Goal: Transaction & Acquisition: Purchase product/service

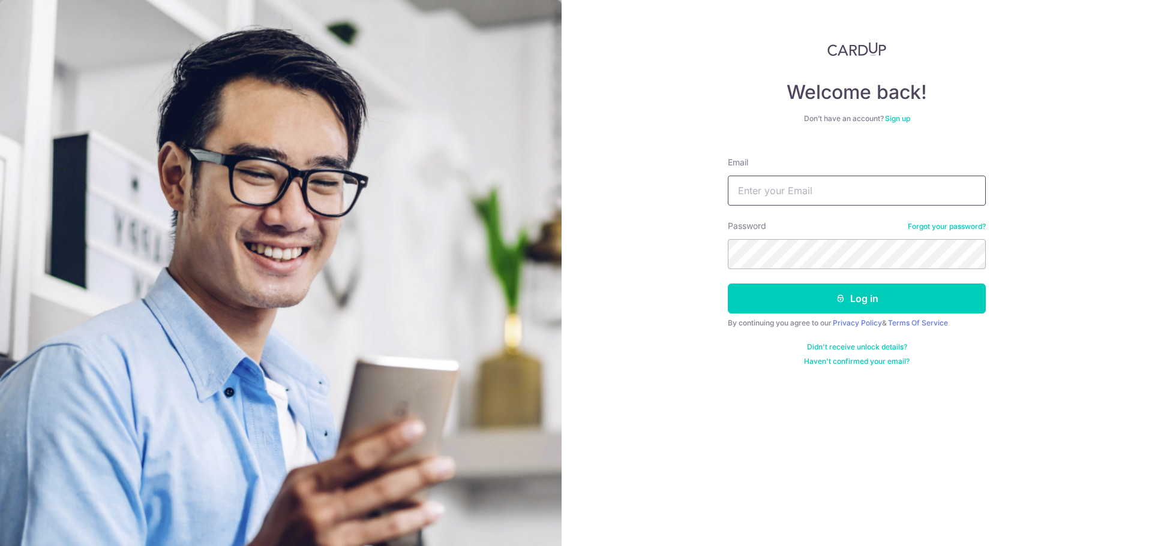
click at [823, 193] on input "Email" at bounding box center [857, 191] width 258 height 30
type input "investment7788@gmail.com"
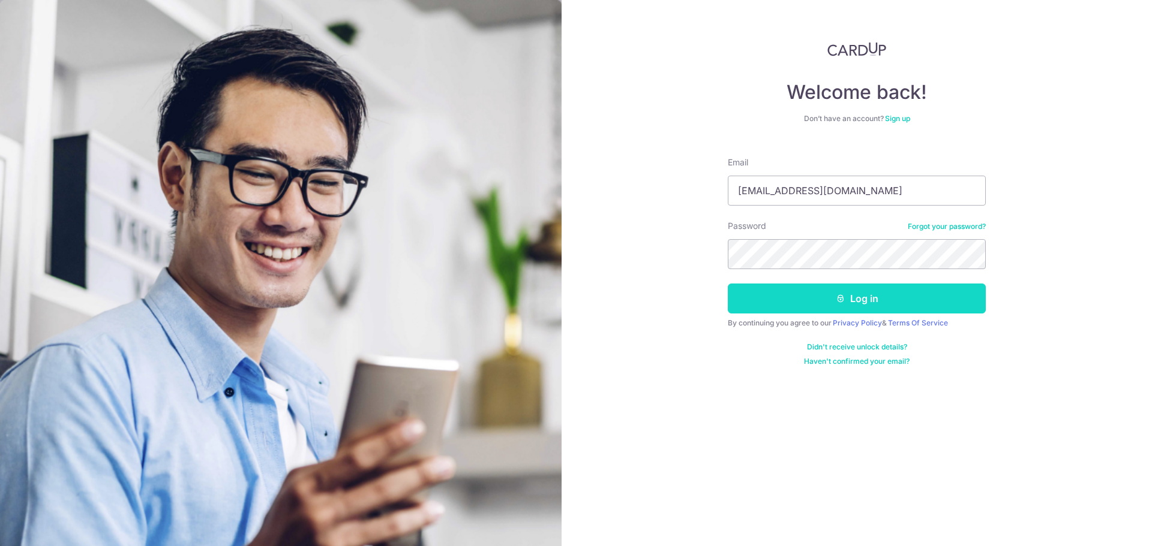
click at [842, 290] on button "Log in" at bounding box center [857, 299] width 258 height 30
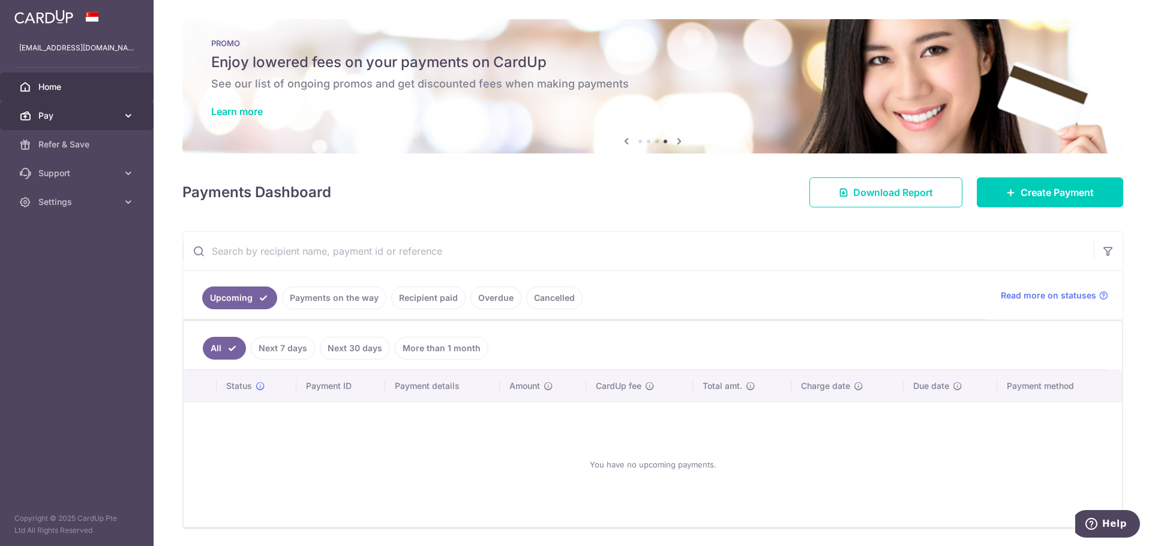
click at [55, 114] on span "Pay" at bounding box center [77, 116] width 79 height 12
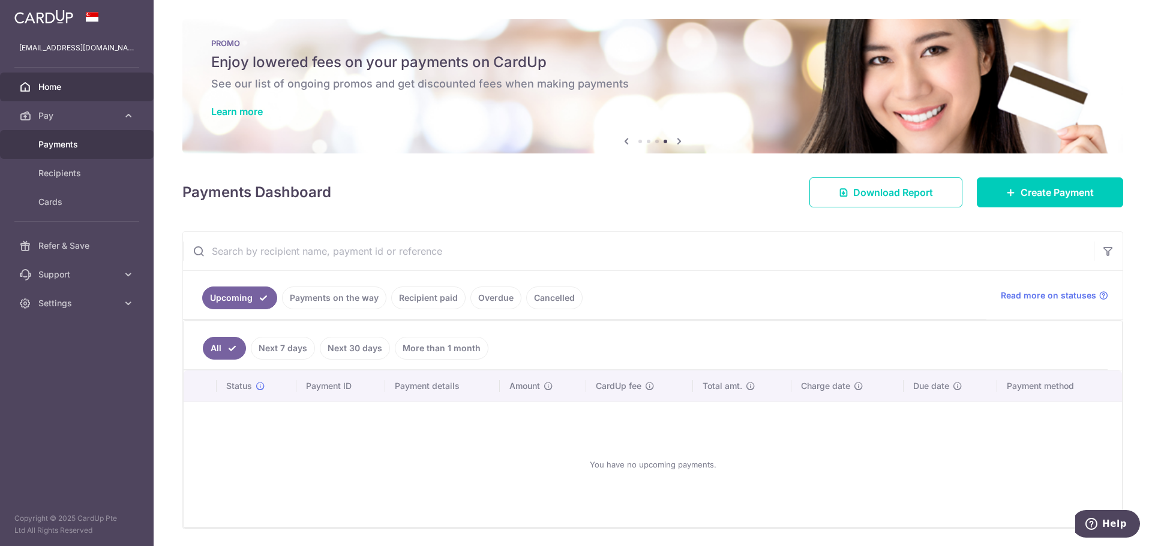
click at [82, 148] on span "Payments" at bounding box center [77, 145] width 79 height 12
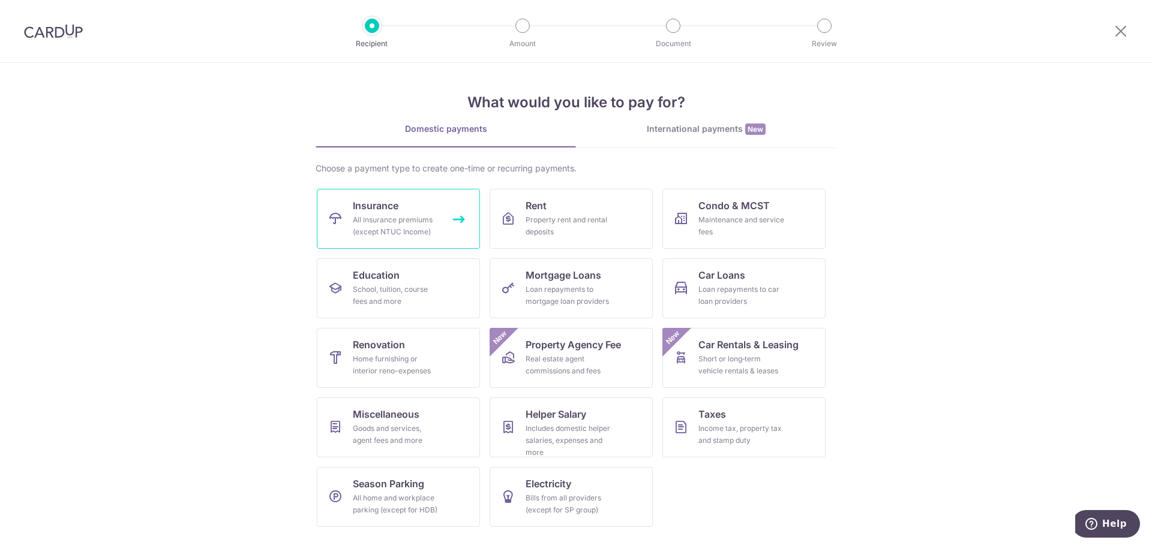
click at [383, 215] on div "All insurance premiums (except NTUC Income)" at bounding box center [396, 226] width 86 height 24
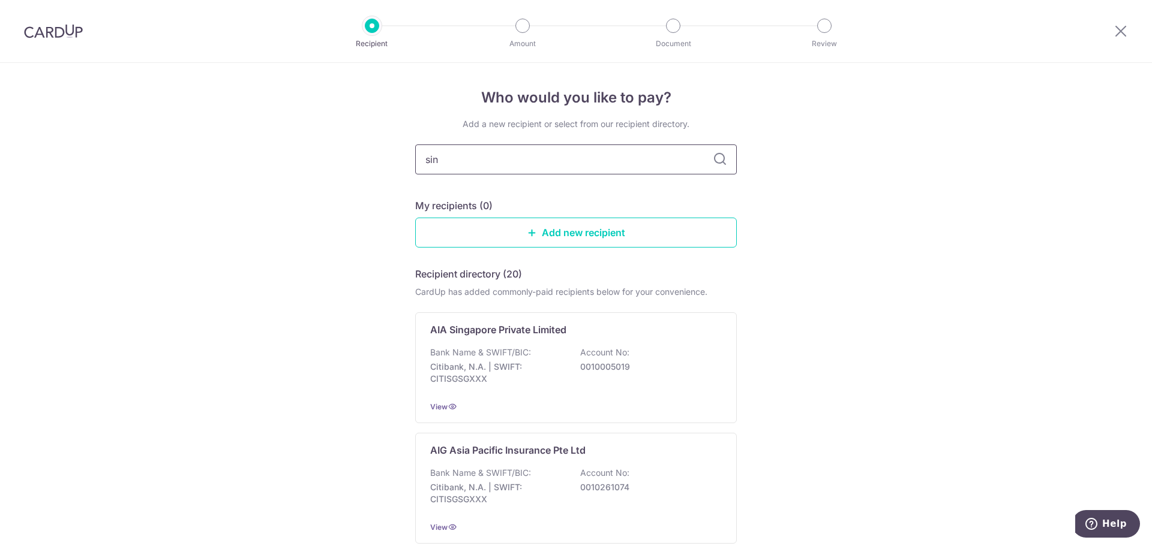
type input "sing"
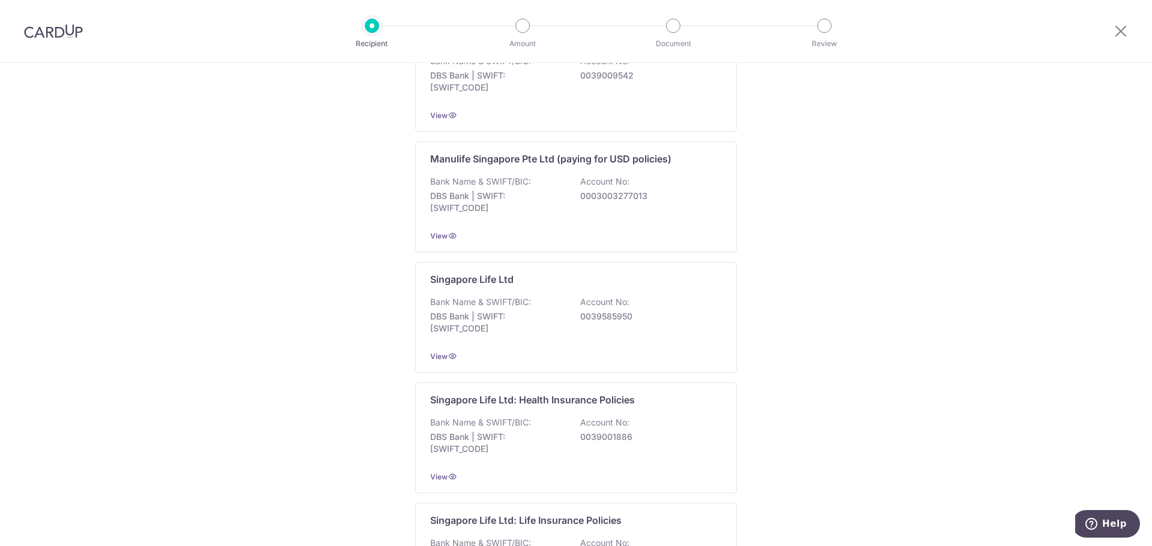
scroll to position [1015, 0]
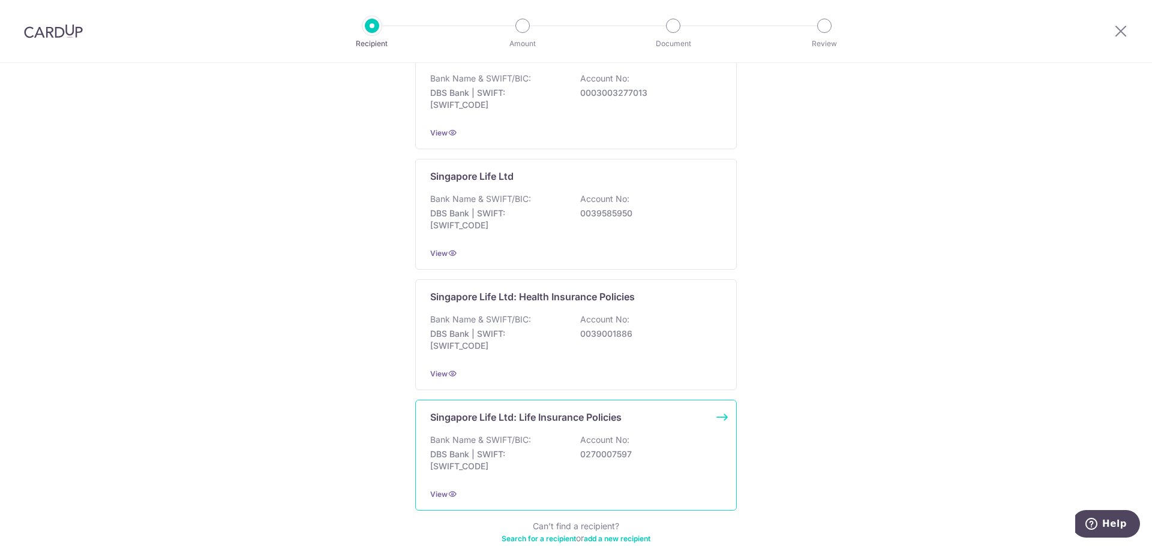
click at [552, 414] on div "Singapore Life Ltd: Life Insurance Policies Bank Name & SWIFT/BIC: DBS Bank | S…" at bounding box center [575, 455] width 321 height 111
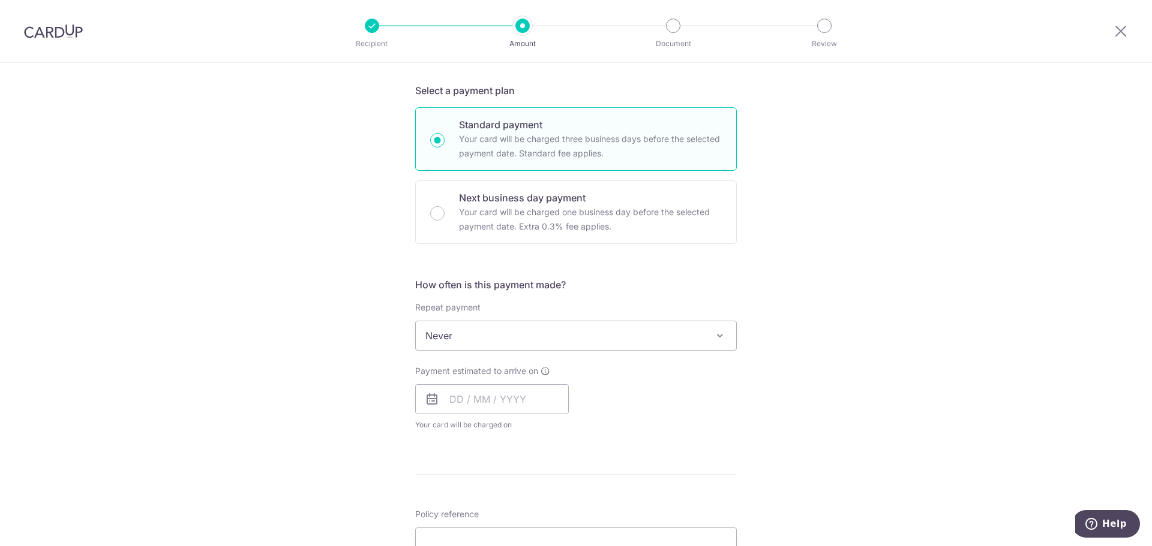
scroll to position [333, 0]
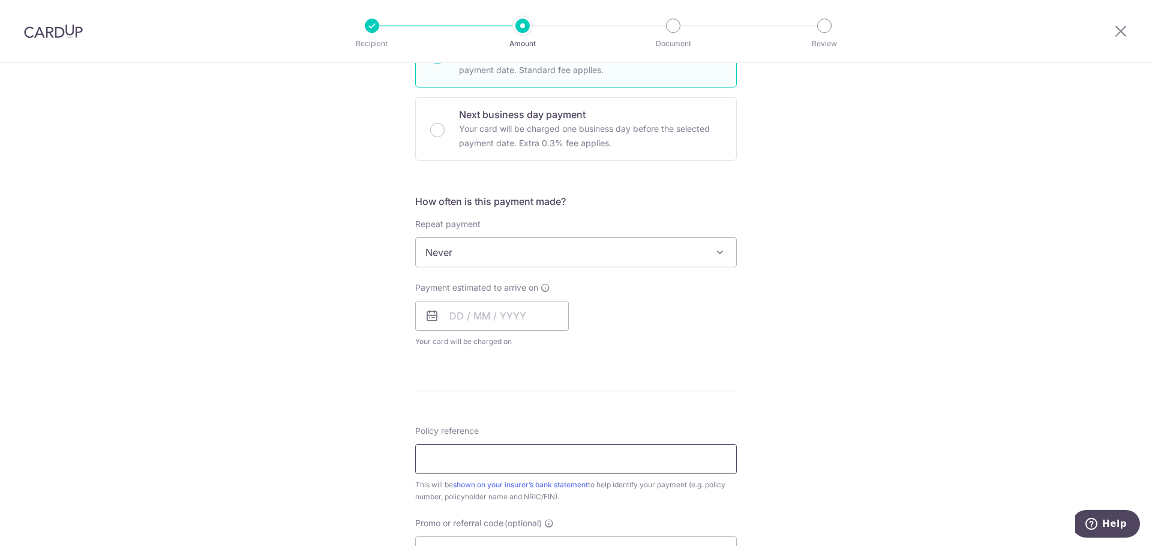
click at [522, 461] on input "Policy reference" at bounding box center [575, 459] width 321 height 30
paste input "OCBC90NMC"
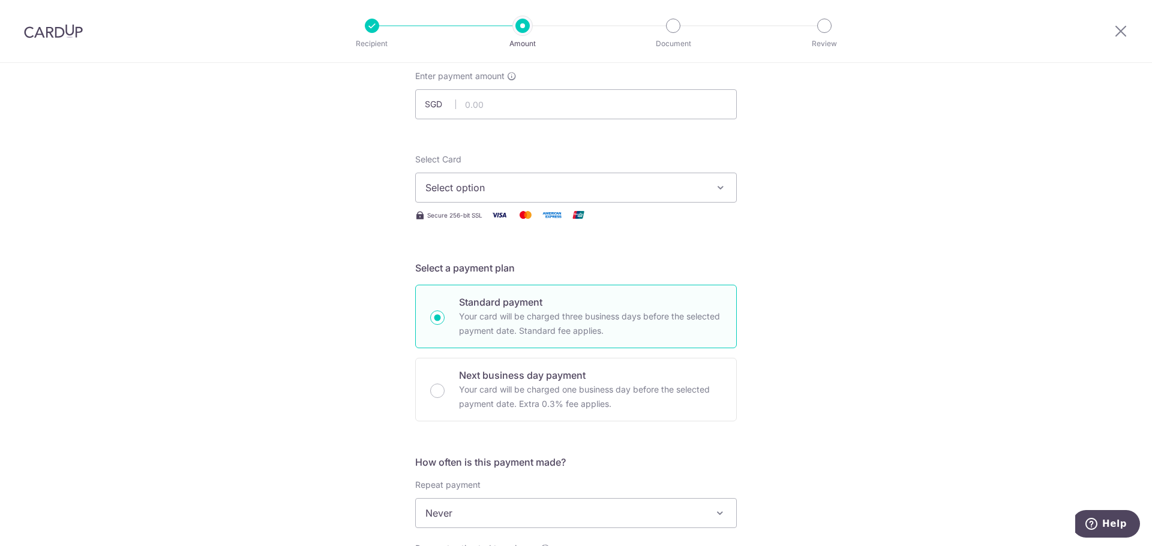
scroll to position [0, 0]
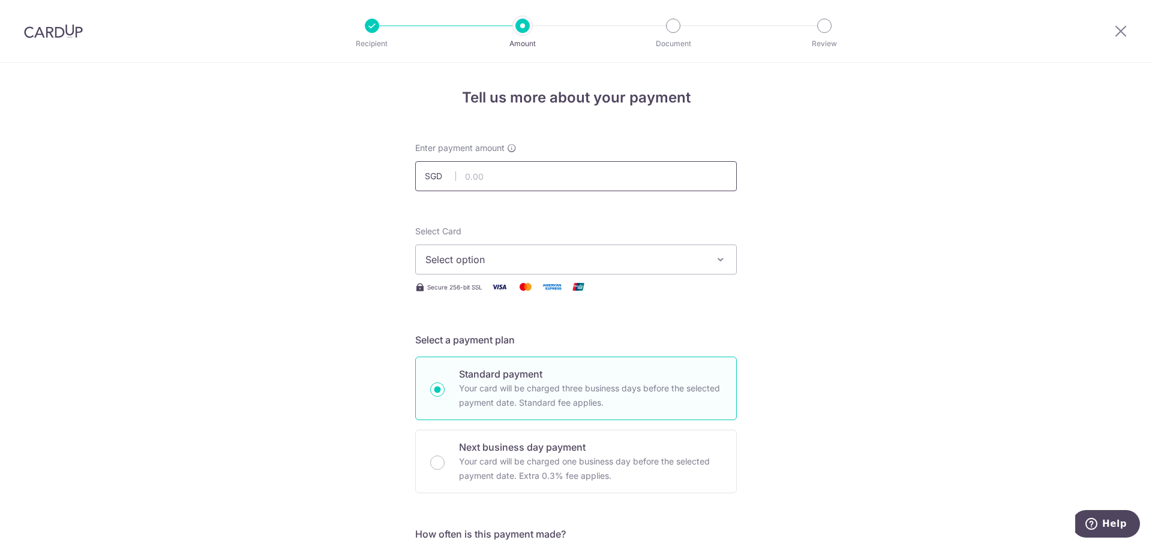
type input "OCBC90NMC"
click at [539, 177] on input "text" at bounding box center [575, 176] width 321 height 30
type input "3,025.50"
click at [540, 257] on span "Select option" at bounding box center [565, 260] width 280 height 14
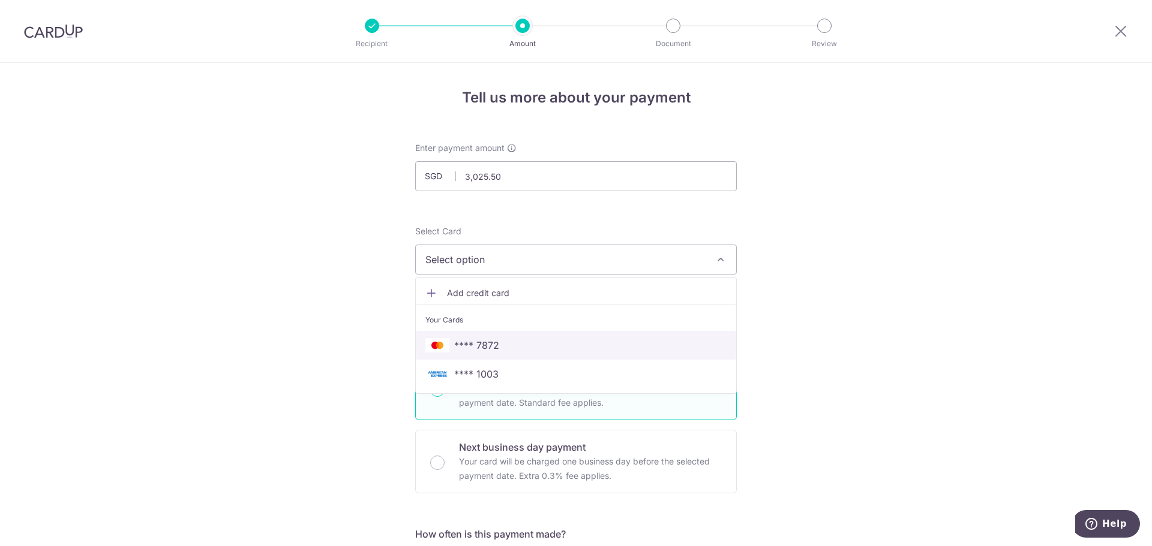
click at [501, 341] on span "**** 7872" at bounding box center [575, 345] width 301 height 14
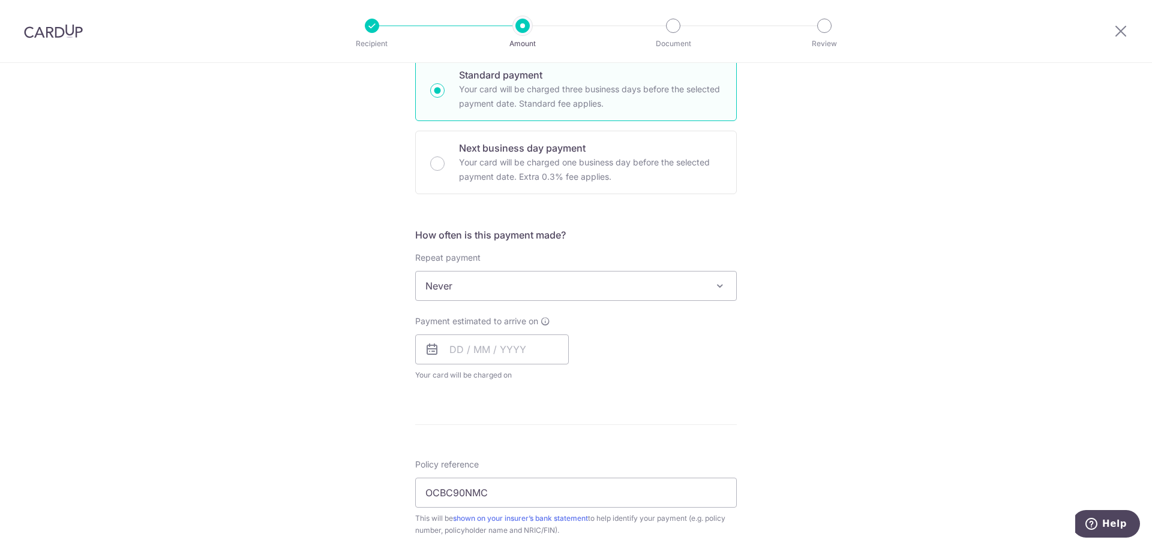
scroll to position [315, 0]
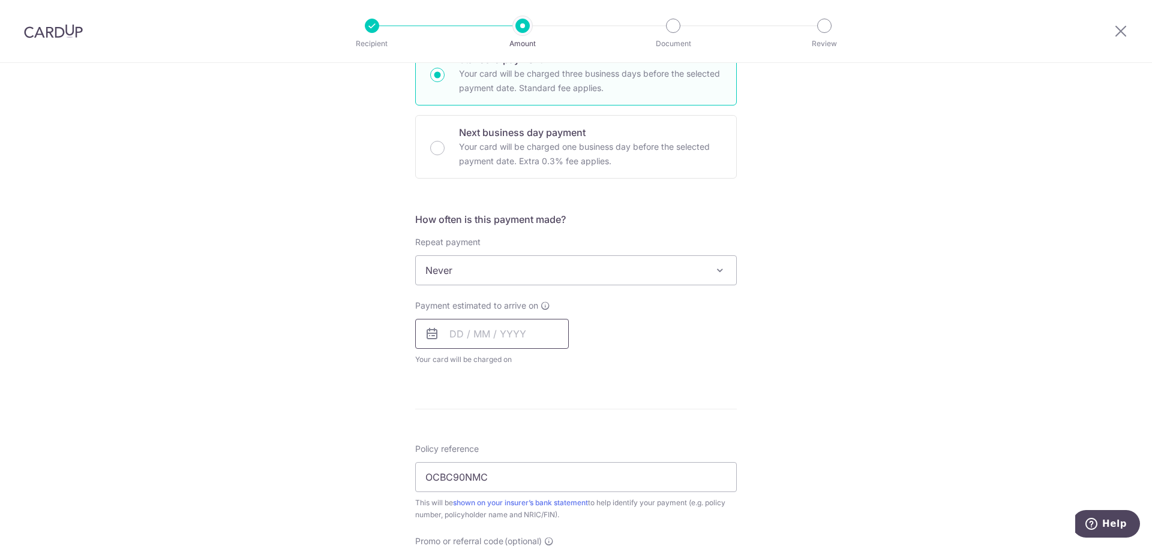
click at [468, 335] on input "text" at bounding box center [492, 334] width 154 height 30
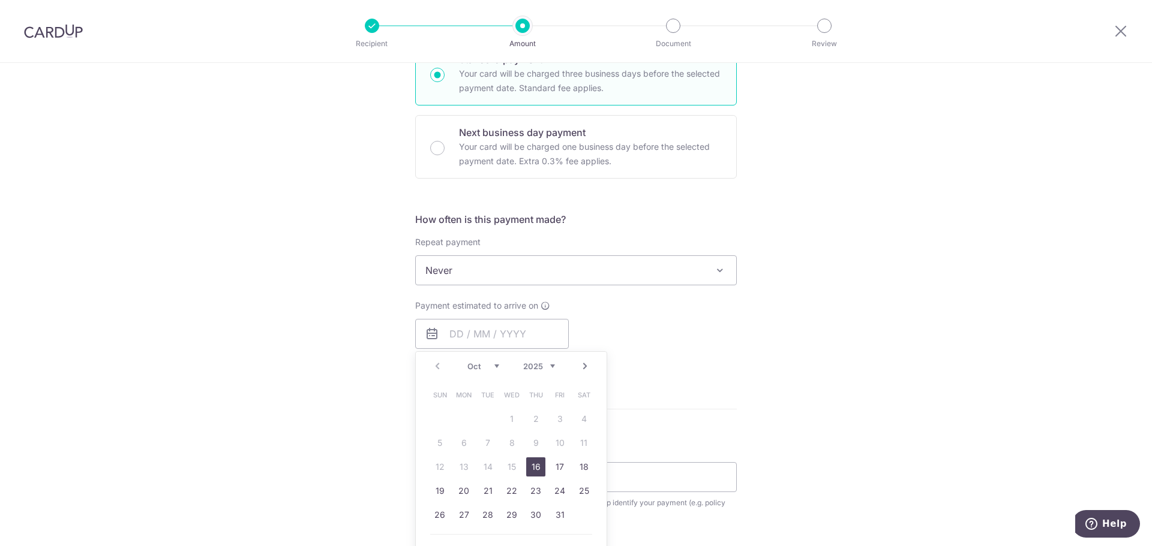
click at [533, 468] on link "16" at bounding box center [535, 467] width 19 height 19
type input "[DATE]"
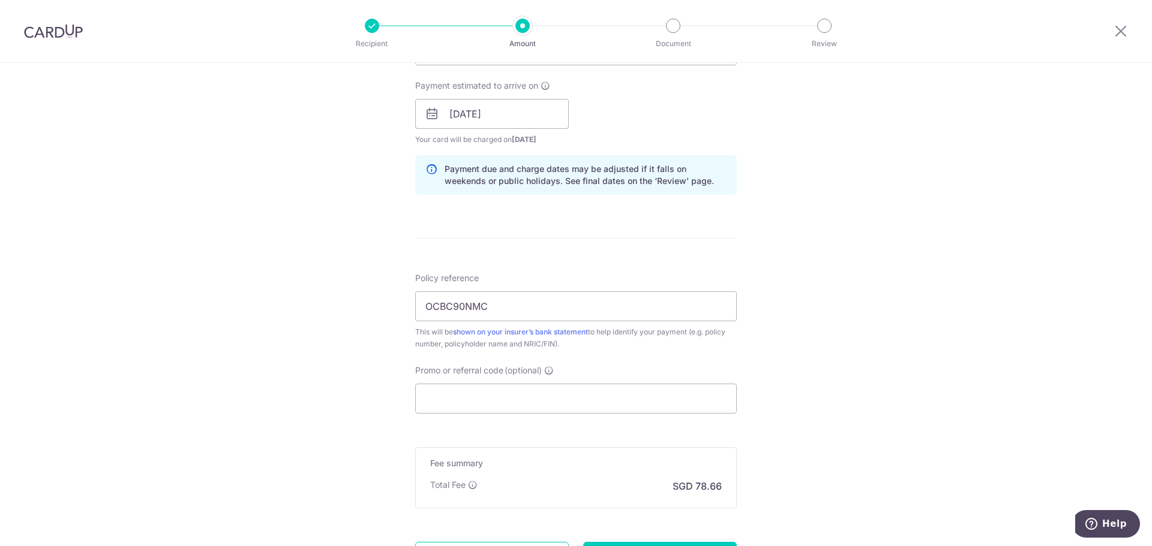
scroll to position [536, 0]
click at [512, 398] on input "Promo or referral code (optional)" at bounding box center [575, 398] width 321 height 30
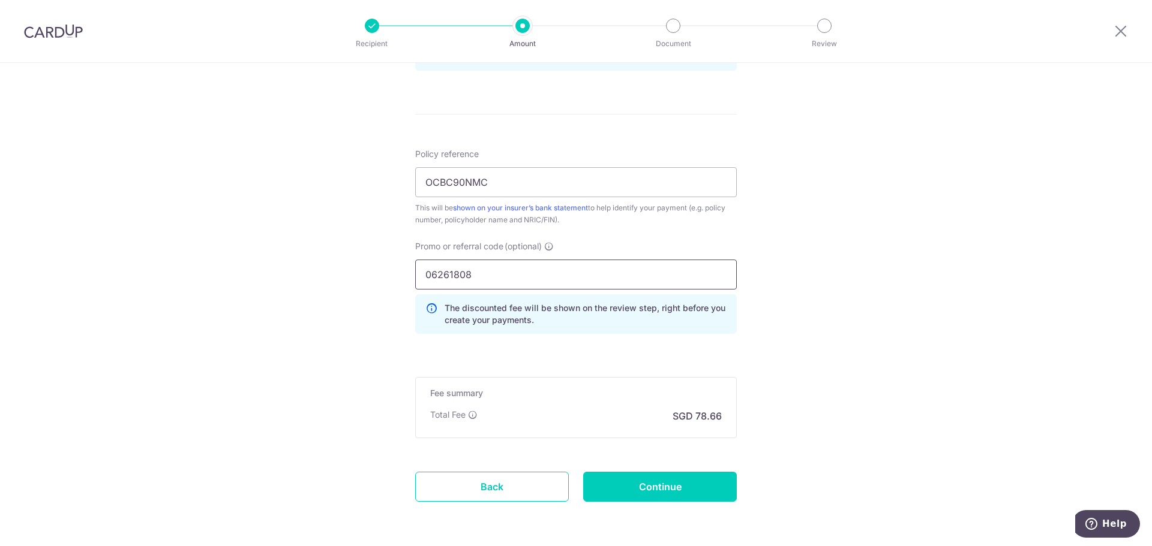
scroll to position [670, 0]
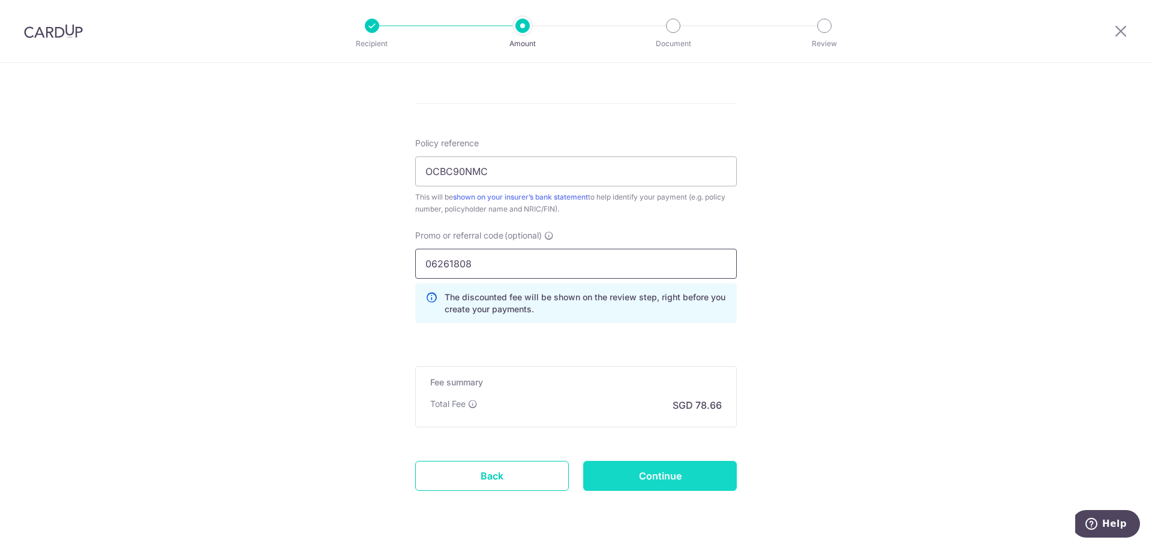
type input "06261808"
click at [676, 482] on input "Continue" at bounding box center [660, 476] width 154 height 30
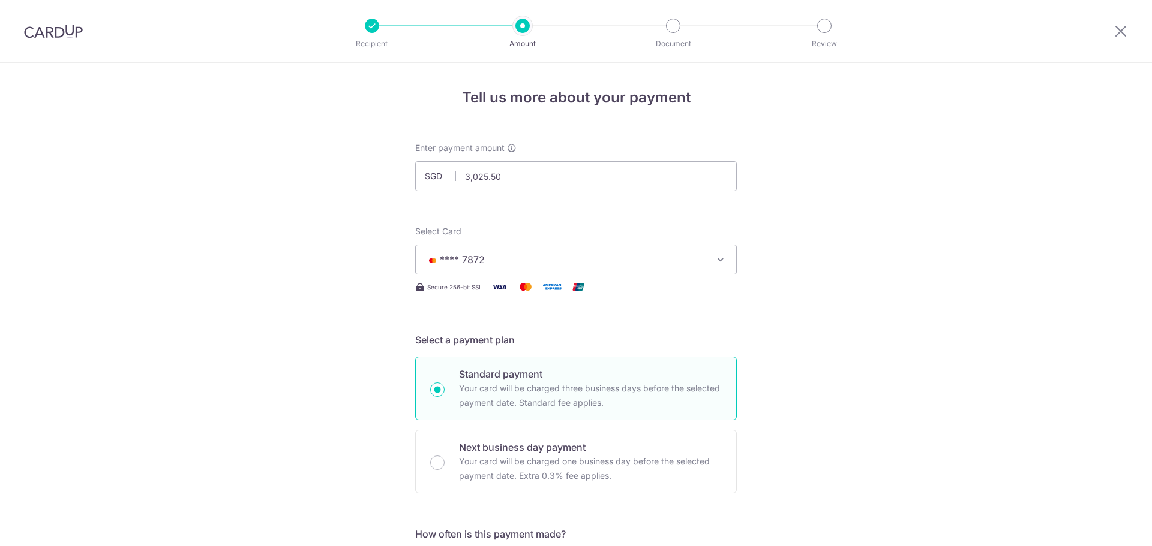
scroll to position [722, 0]
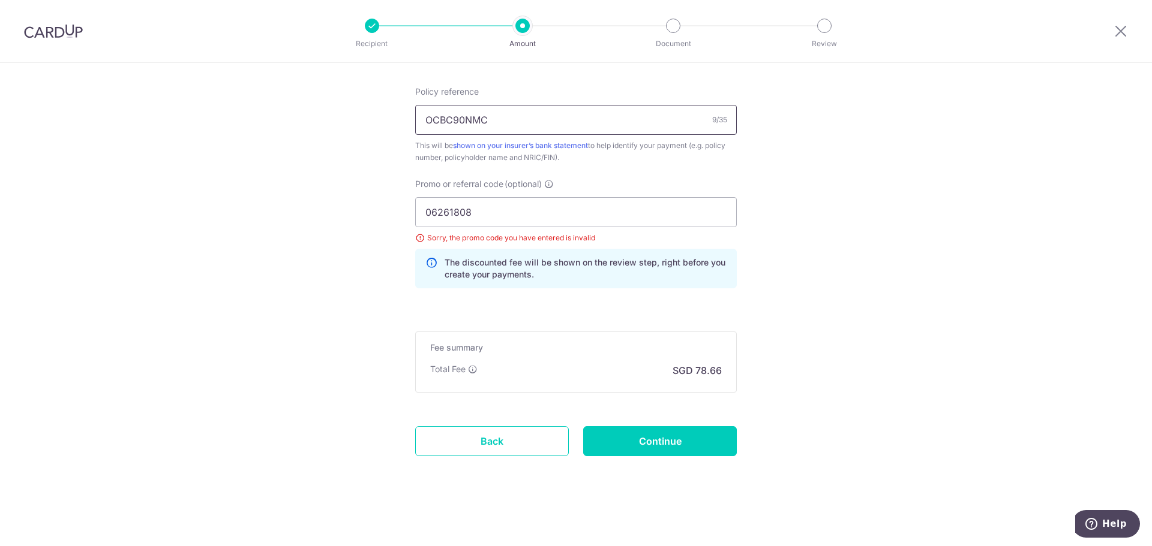
click at [421, 119] on input "OCBC90NMC" at bounding box center [575, 120] width 321 height 30
click at [507, 114] on input "OCBC90NMC" at bounding box center [575, 120] width 321 height 30
drag, startPoint x: 489, startPoint y: 114, endPoint x: 389, endPoint y: 119, distance: 100.3
drag, startPoint x: 481, startPoint y: 212, endPoint x: 410, endPoint y: 211, distance: 70.8
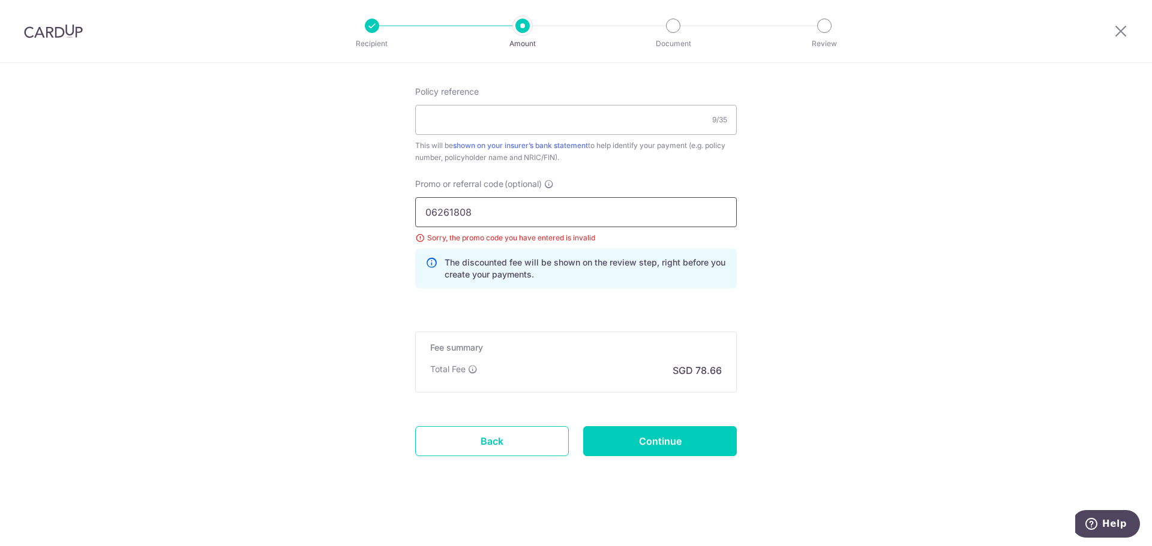
click at [410, 211] on div "Promo or referral code (optional) 06261808 Sorry, the promo code you have enter…" at bounding box center [576, 238] width 336 height 120
paste input "OCBC90NMC"
type input "OCBC90NMC"
click at [459, 127] on input "Policy reference" at bounding box center [575, 120] width 321 height 30
type input "06261808"
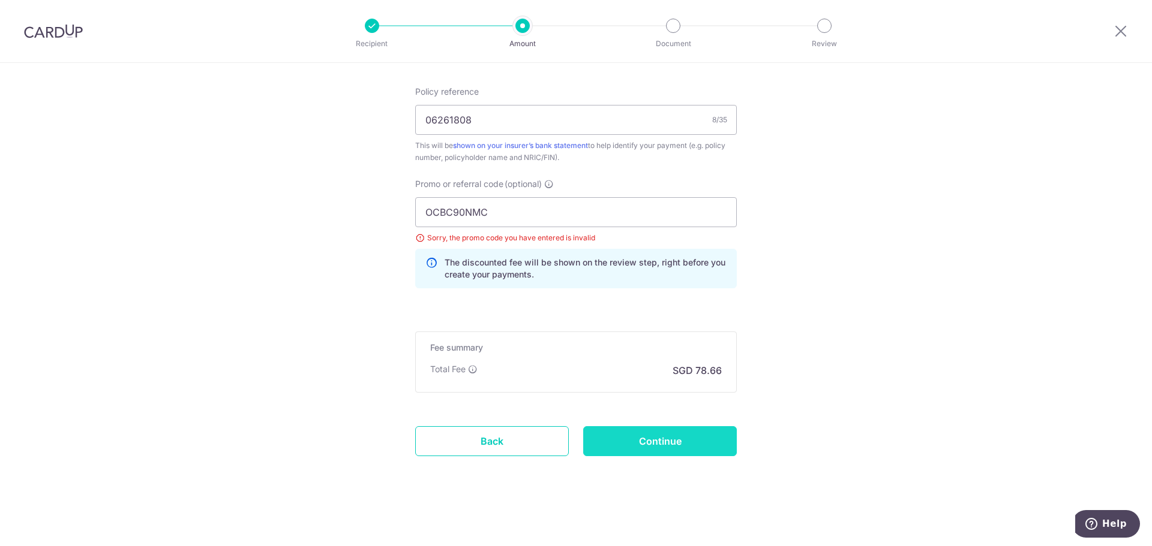
click at [724, 434] on input "Continue" at bounding box center [660, 441] width 154 height 30
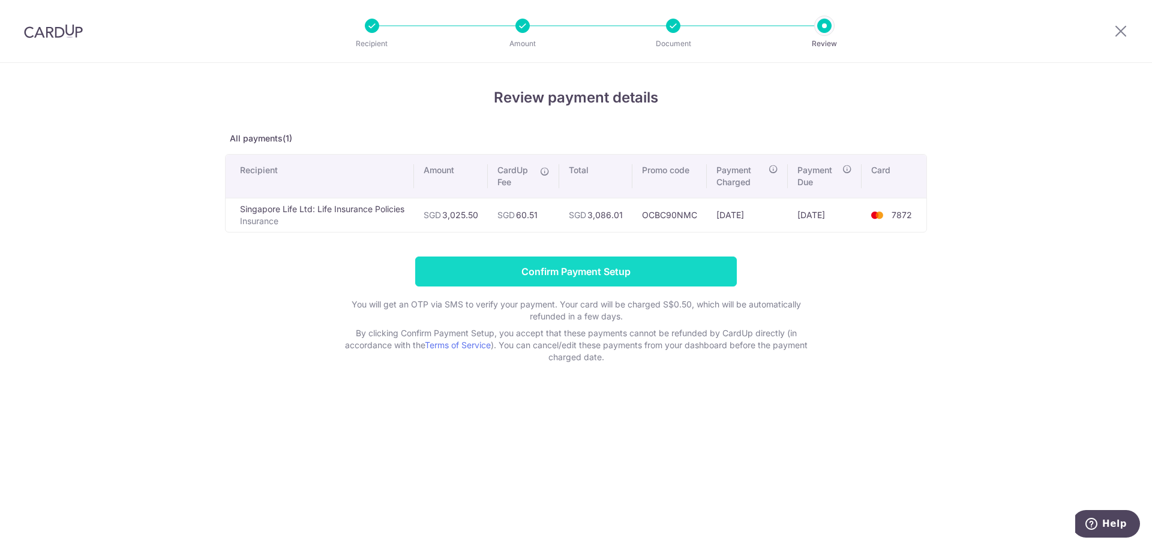
click at [636, 270] on input "Confirm Payment Setup" at bounding box center [575, 272] width 321 height 30
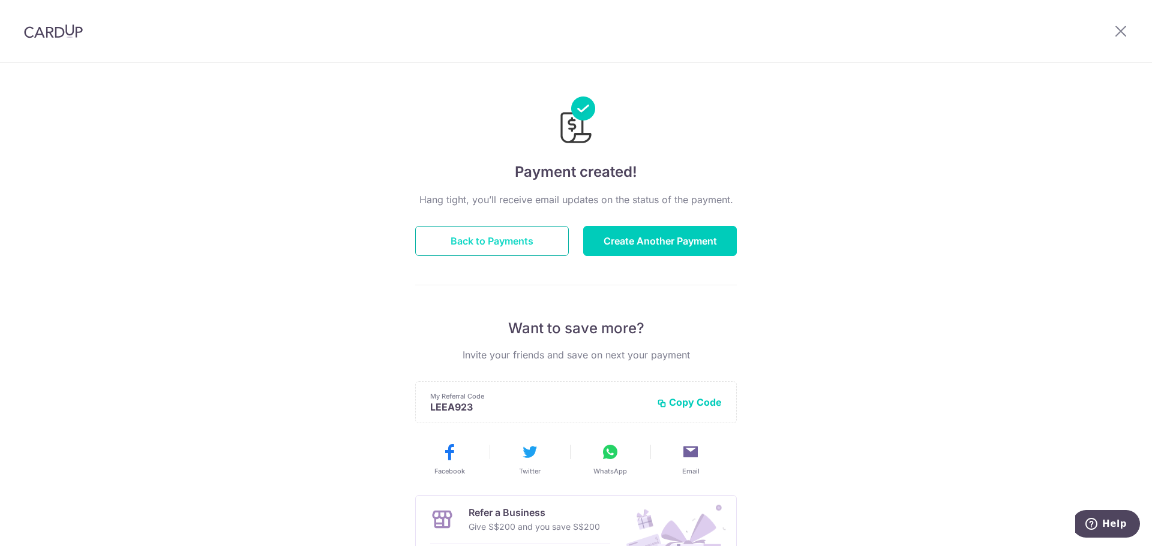
click at [541, 248] on button "Back to Payments" at bounding box center [492, 241] width 154 height 30
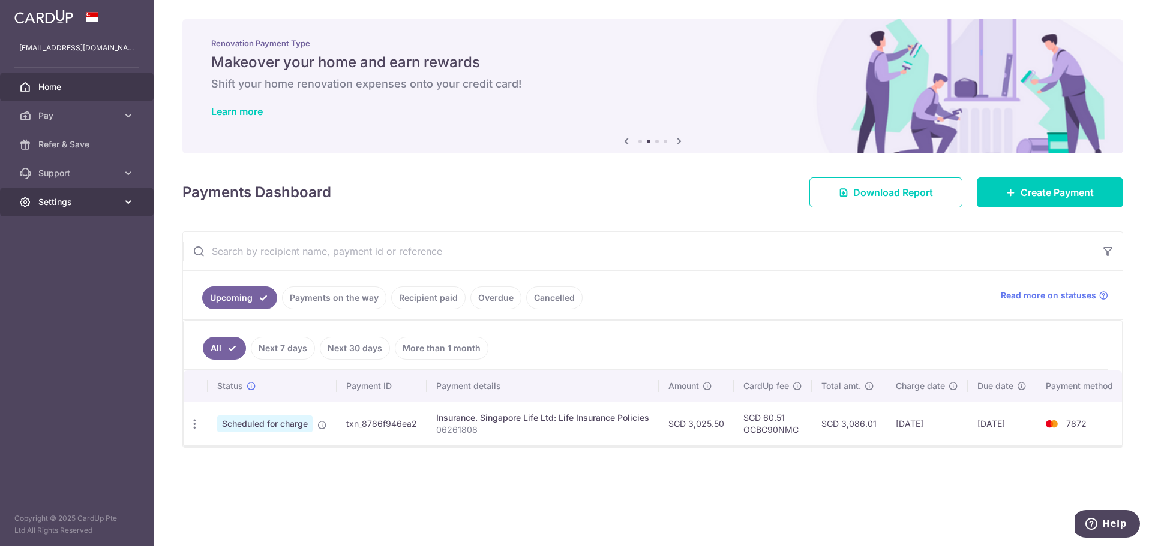
click at [126, 212] on link "Settings" at bounding box center [77, 202] width 154 height 29
click at [87, 266] on link "Logout" at bounding box center [77, 259] width 154 height 29
